Goal: Find specific page/section: Find specific page/section

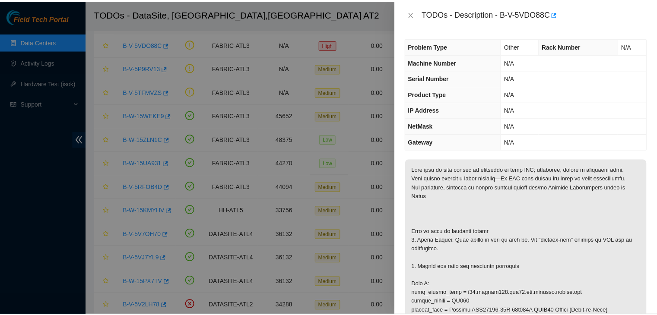
scroll to position [302, 0]
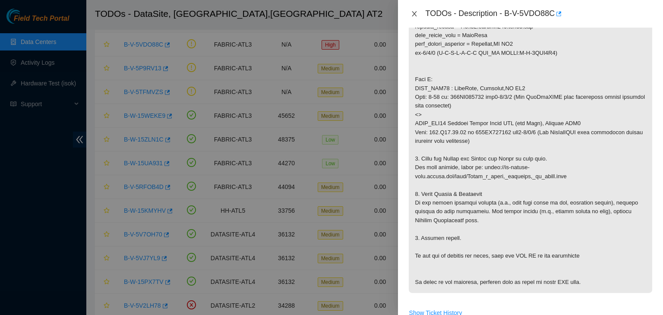
click at [417, 11] on icon "close" at bounding box center [414, 13] width 7 height 7
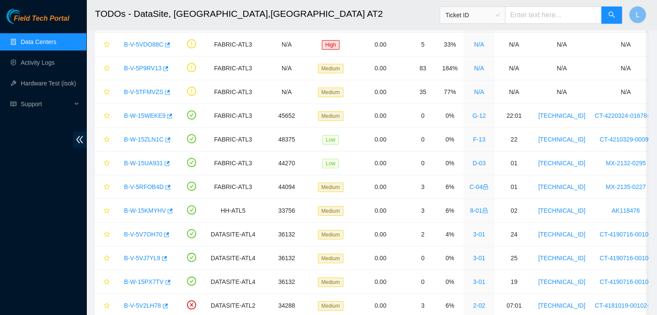
scroll to position [181, 0]
click at [39, 41] on link "Data Centers" at bounding box center [38, 41] width 35 height 7
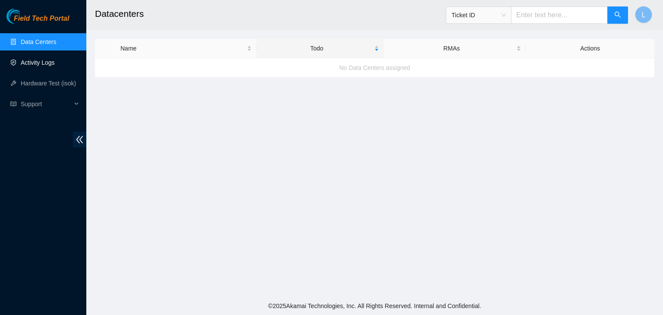
click at [37, 62] on link "Activity Logs" at bounding box center [38, 62] width 34 height 7
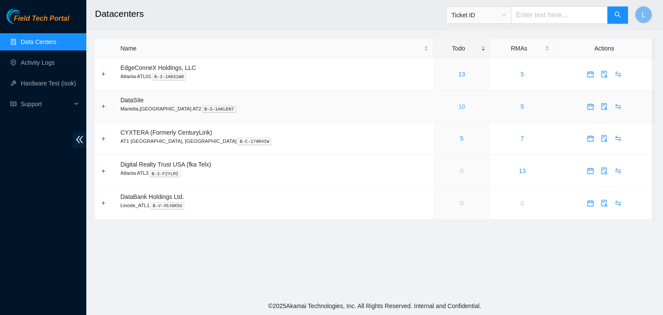
click at [459, 108] on link "10" at bounding box center [462, 106] width 7 height 7
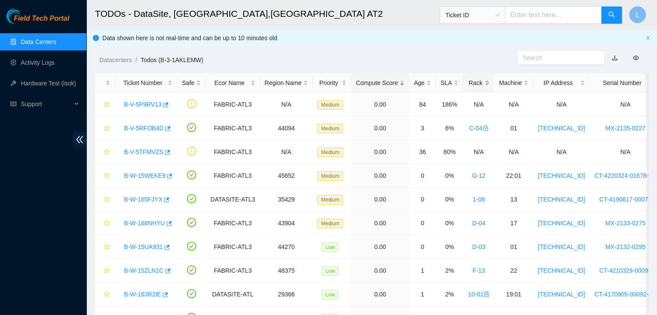
click at [470, 83] on div "Rack" at bounding box center [479, 82] width 22 height 9
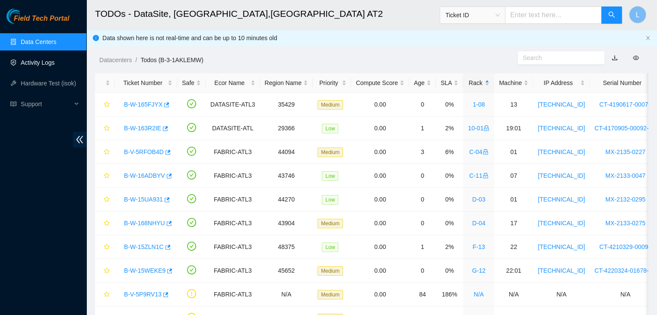
click at [35, 63] on link "Activity Logs" at bounding box center [38, 62] width 34 height 7
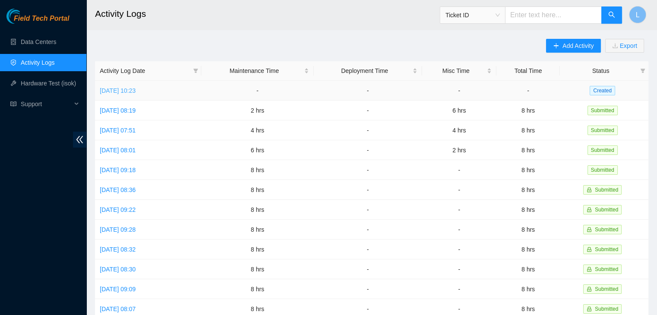
click at [119, 90] on link "[DATE] 10:23" at bounding box center [118, 90] width 36 height 7
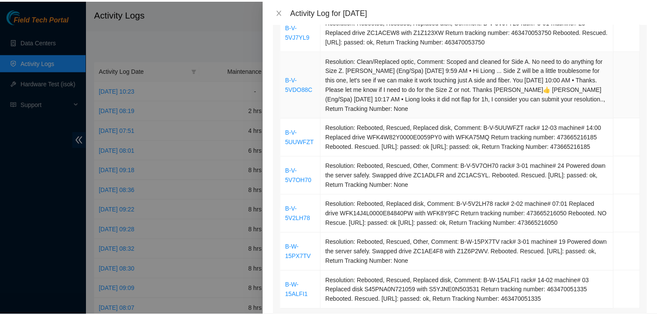
scroll to position [86, 0]
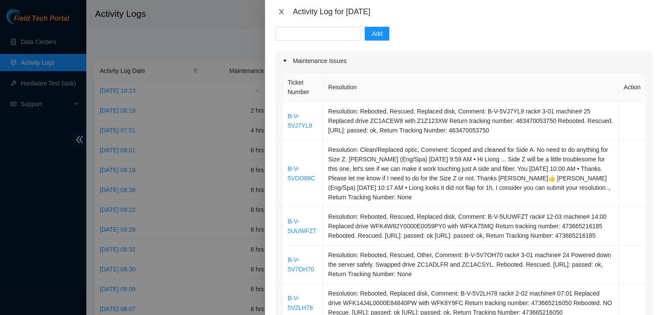
click at [282, 13] on icon "close" at bounding box center [281, 11] width 7 height 7
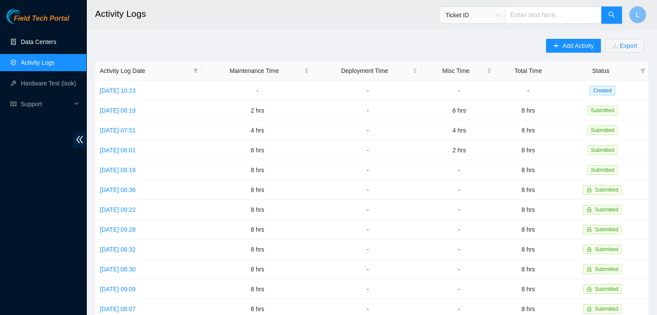
click at [38, 39] on link "Data Centers" at bounding box center [38, 41] width 35 height 7
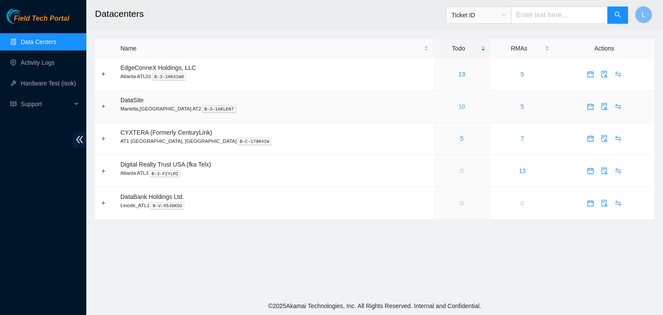
click at [459, 108] on link "10" at bounding box center [462, 106] width 7 height 7
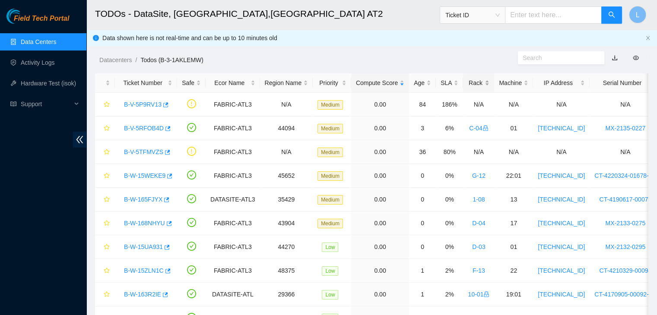
click at [468, 86] on div "Rack" at bounding box center [479, 82] width 22 height 9
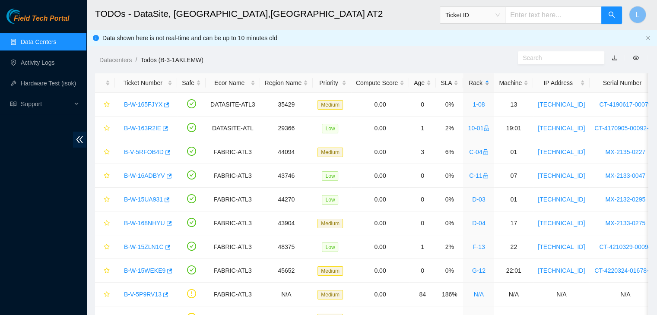
click at [468, 86] on div "Rack" at bounding box center [479, 82] width 22 height 9
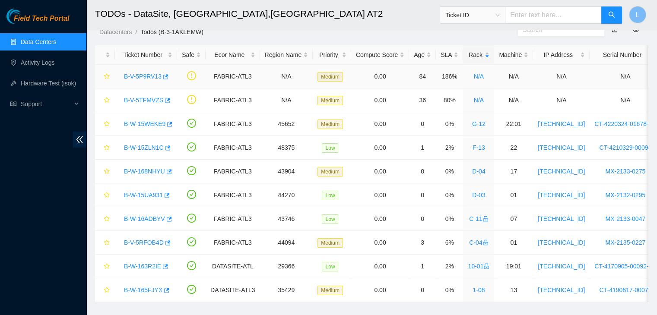
scroll to position [43, 0]
